Goal: Task Accomplishment & Management: Use online tool/utility

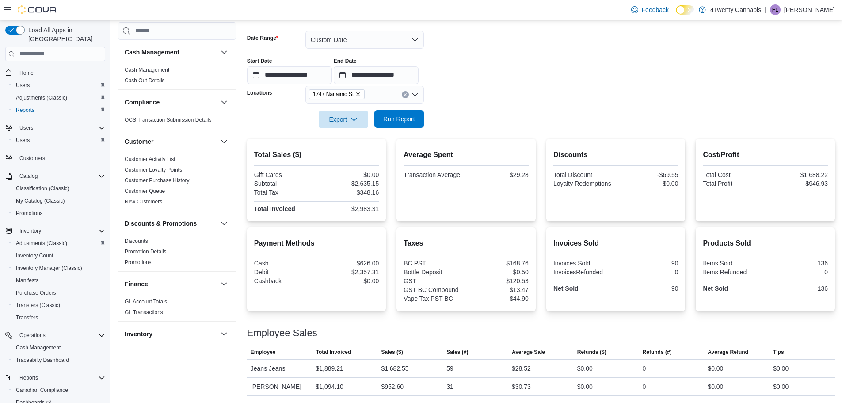
scroll to position [126, 0]
click at [393, 121] on span "Run Report" at bounding box center [399, 119] width 32 height 9
click at [352, 40] on button "Custom Date" at bounding box center [364, 40] width 118 height 18
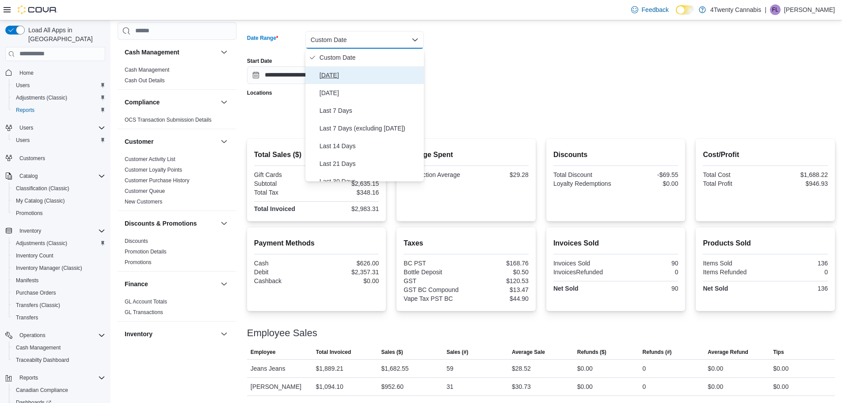
click at [347, 81] on button "Today" at bounding box center [364, 75] width 118 height 18
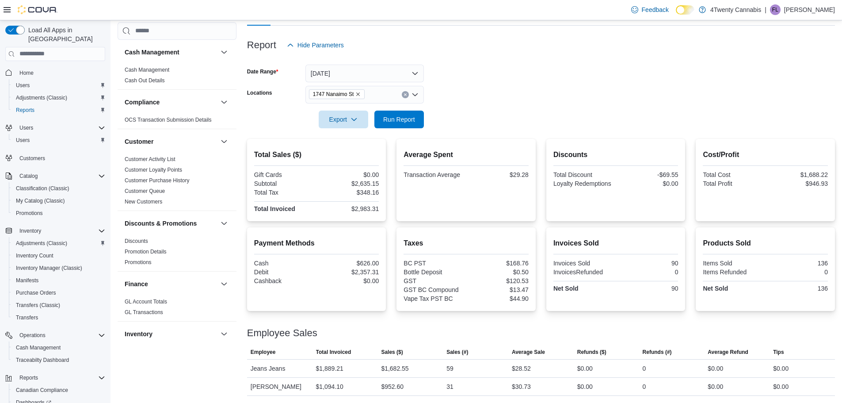
click at [525, 79] on form "Date Range Today Locations 1747 Nanaimo St Export Run Report" at bounding box center [541, 91] width 588 height 74
click at [387, 118] on span "Run Report" at bounding box center [399, 119] width 32 height 9
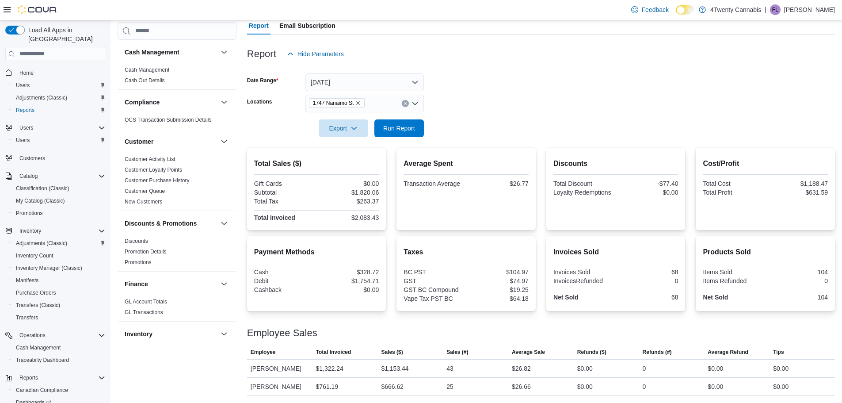
scroll to position [84, 0]
click at [400, 134] on span "Run Report" at bounding box center [399, 128] width 39 height 18
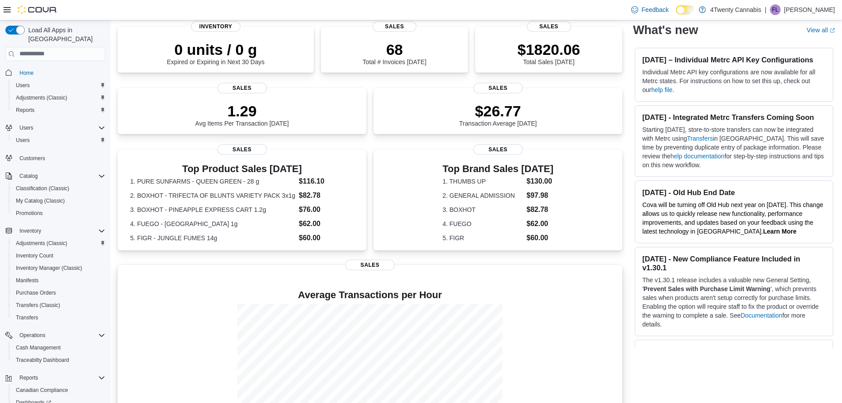
scroll to position [190, 0]
